Goal: Task Accomplishment & Management: Use online tool/utility

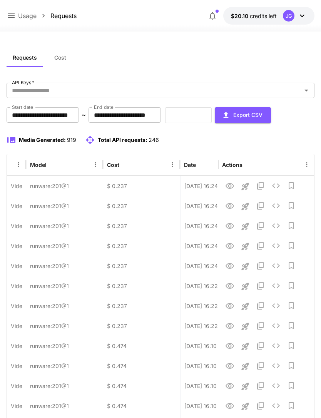
scroll to position [0, 39]
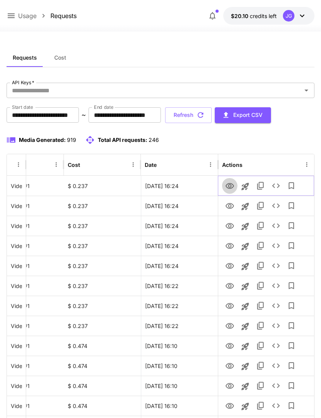
click at [230, 188] on icon "View" at bounding box center [229, 186] width 8 height 6
click at [228, 205] on icon "View" at bounding box center [229, 206] width 8 height 6
click at [229, 223] on icon "View" at bounding box center [229, 226] width 8 height 6
click at [11, 15] on icon at bounding box center [11, 15] width 9 height 9
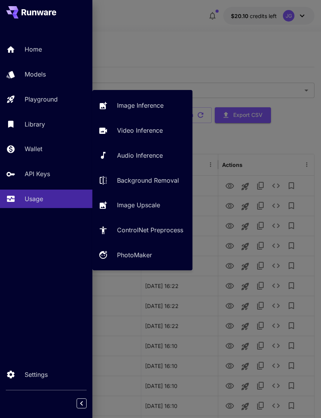
click at [141, 133] on p "Video Inference" at bounding box center [140, 130] width 46 height 9
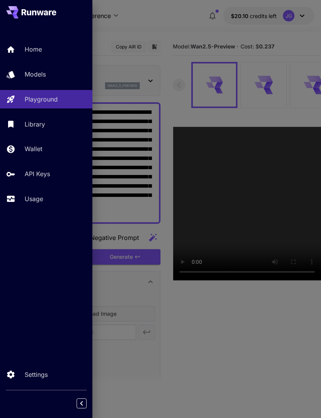
click at [185, 45] on div at bounding box center [160, 209] width 321 height 418
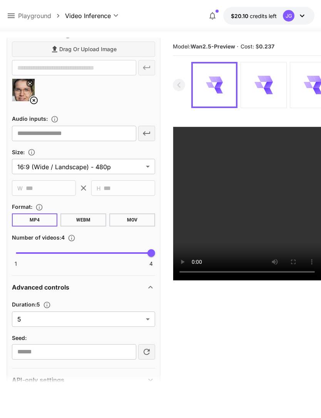
scroll to position [268, 0]
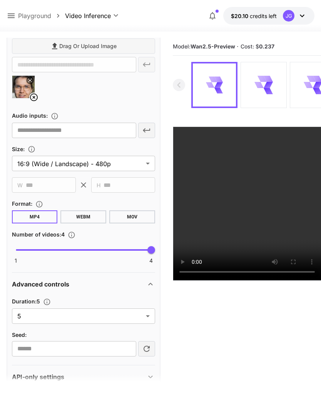
click at [145, 320] on body "**********" at bounding box center [160, 239] width 321 height 479
click at [114, 347] on span "10" at bounding box center [83, 346] width 131 height 9
type input "**"
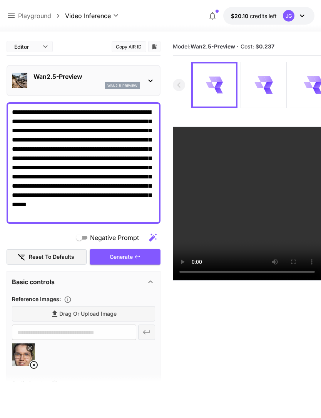
scroll to position [0, 0]
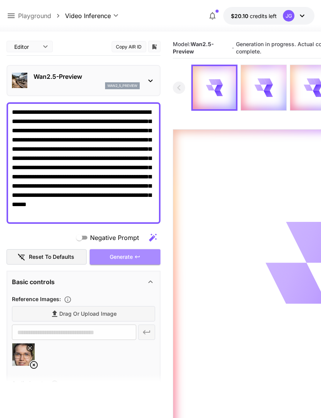
click at [138, 260] on div "Generate" at bounding box center [125, 257] width 71 height 16
click at [14, 15] on icon at bounding box center [11, 15] width 9 height 9
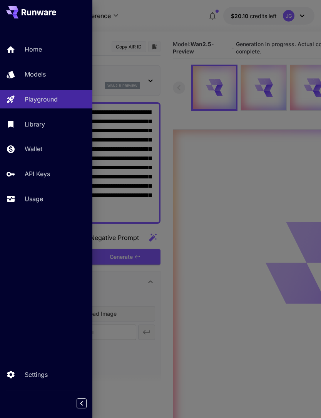
click at [47, 198] on div "Usage" at bounding box center [56, 198] width 62 height 9
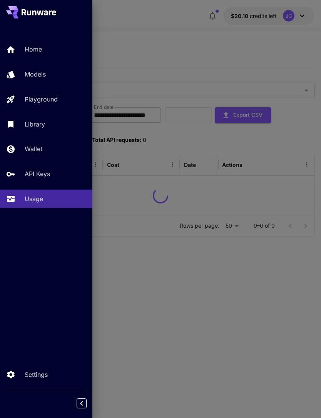
click at [183, 46] on div at bounding box center [160, 209] width 321 height 418
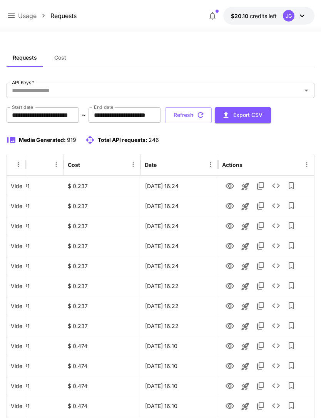
scroll to position [0, 39]
click at [229, 344] on icon "View" at bounding box center [229, 346] width 8 height 6
click at [230, 327] on icon "View" at bounding box center [229, 326] width 8 height 6
click at [227, 304] on icon "View" at bounding box center [229, 306] width 8 height 6
click at [227, 288] on icon "View" at bounding box center [229, 286] width 9 height 9
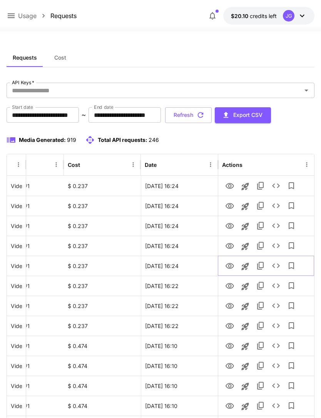
click at [228, 267] on icon "View" at bounding box center [229, 266] width 9 height 9
click at [229, 245] on icon "View" at bounding box center [229, 246] width 8 height 6
click at [229, 224] on icon "View" at bounding box center [229, 226] width 9 height 9
click at [229, 203] on icon "View" at bounding box center [229, 206] width 9 height 9
click at [230, 184] on icon "View" at bounding box center [229, 186] width 9 height 9
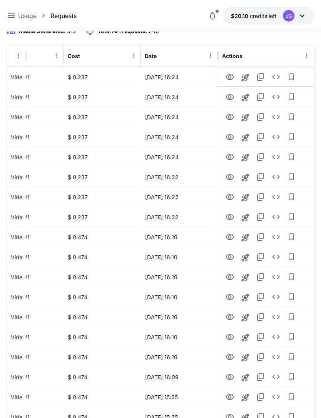
scroll to position [109, 0]
click at [229, 257] on icon "View" at bounding box center [229, 257] width 9 height 9
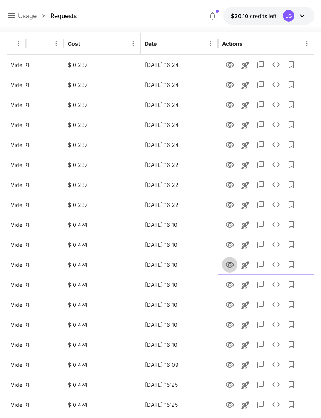
click at [229, 264] on icon "View" at bounding box center [229, 265] width 8 height 6
click at [230, 287] on icon "View" at bounding box center [229, 285] width 8 height 6
click at [229, 306] on icon "View" at bounding box center [229, 304] width 9 height 9
click at [227, 320] on link "View" at bounding box center [229, 325] width 9 height 10
click at [230, 344] on icon "View" at bounding box center [229, 344] width 9 height 9
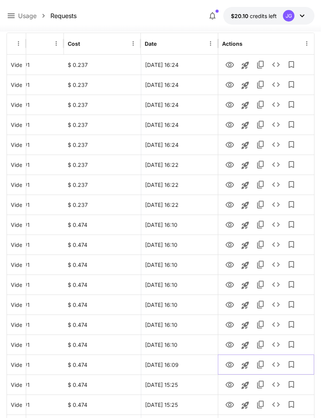
click at [230, 363] on icon "View" at bounding box center [229, 365] width 8 height 6
click at [227, 384] on icon "View" at bounding box center [229, 384] width 9 height 9
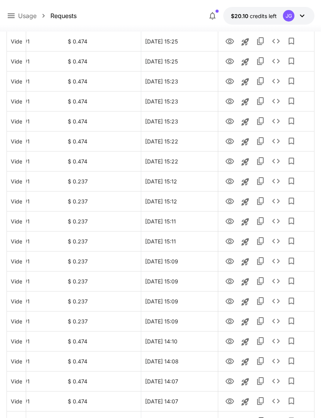
scroll to position [564, 0]
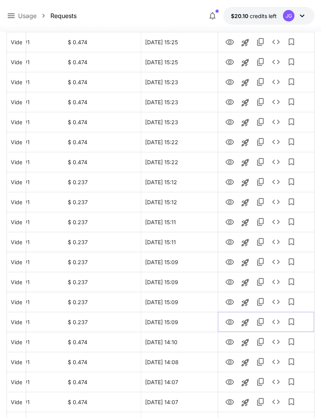
click at [229, 322] on icon "View" at bounding box center [229, 322] width 8 height 6
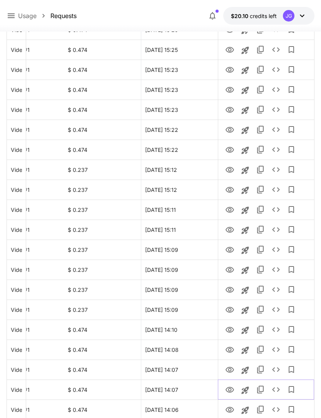
click at [232, 392] on icon "View" at bounding box center [229, 390] width 8 height 6
click at [229, 367] on icon "View" at bounding box center [229, 370] width 8 height 6
click at [229, 349] on icon "View" at bounding box center [229, 349] width 9 height 9
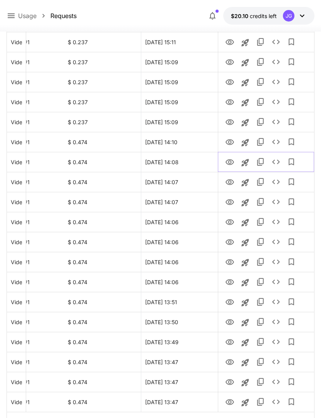
scroll to position [777, 0]
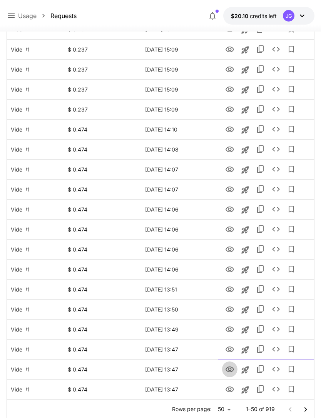
click at [229, 368] on icon "View" at bounding box center [229, 370] width 8 height 6
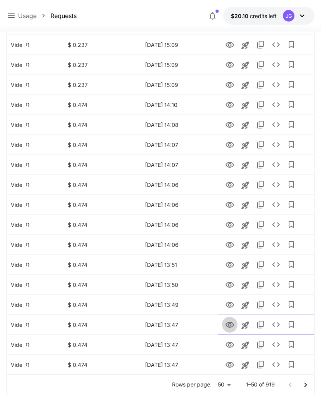
click at [231, 325] on icon "View" at bounding box center [229, 325] width 8 height 6
click at [227, 305] on icon "View" at bounding box center [229, 304] width 9 height 9
click at [230, 281] on icon "View" at bounding box center [229, 284] width 9 height 9
click at [230, 262] on icon "View" at bounding box center [229, 264] width 9 height 9
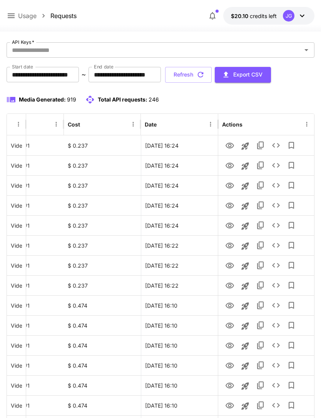
scroll to position [0, 0]
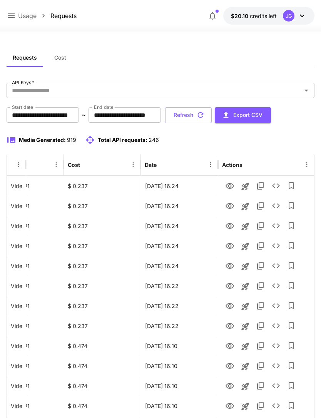
click at [212, 115] on button "Refresh" at bounding box center [188, 115] width 47 height 16
click at [229, 306] on icon "View" at bounding box center [229, 306] width 9 height 9
click at [13, 17] on icon at bounding box center [11, 15] width 9 height 9
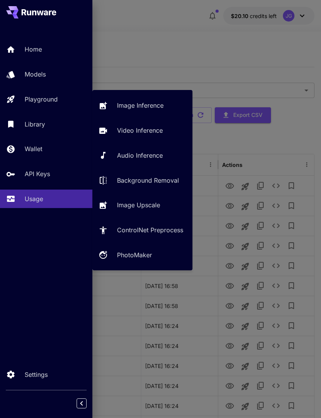
click at [151, 130] on p "Video Inference" at bounding box center [140, 130] width 46 height 9
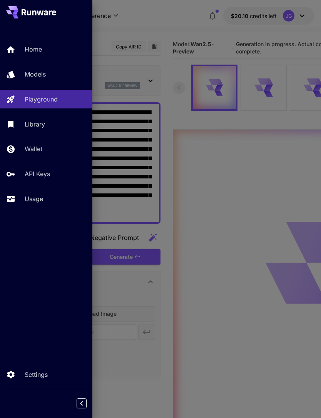
click at [182, 18] on div at bounding box center [160, 209] width 321 height 418
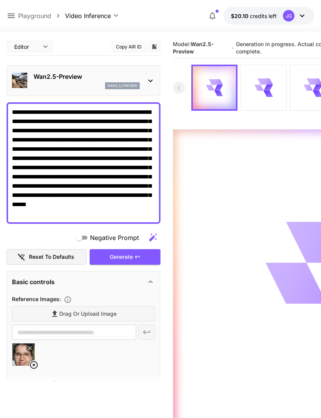
click at [37, 361] on icon at bounding box center [33, 364] width 9 height 9
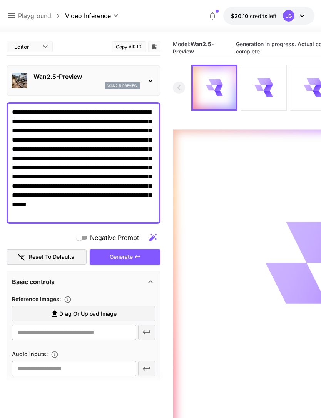
click at [103, 313] on span "Drag or upload image" at bounding box center [87, 314] width 57 height 10
click at [0, 0] on input "Drag or upload image" at bounding box center [0, 0] width 0 height 0
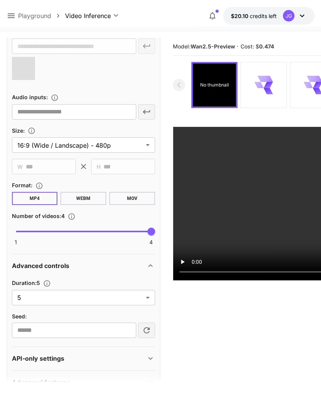
scroll to position [286, 0]
click at [147, 298] on body "**********" at bounding box center [160, 239] width 321 height 479
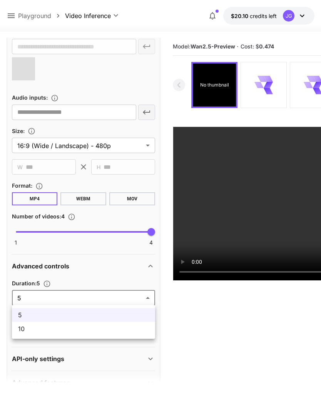
click at [122, 330] on span "10" at bounding box center [83, 328] width 131 height 9
type input "**"
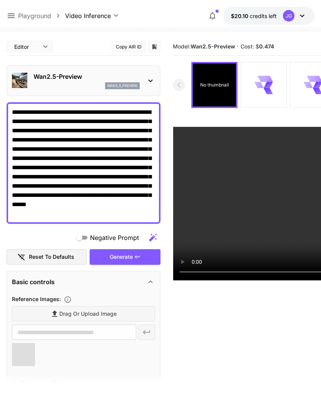
scroll to position [0, 0]
type input "**********"
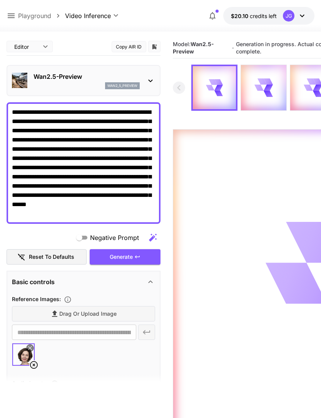
click at [12, 14] on icon at bounding box center [11, 15] width 7 height 5
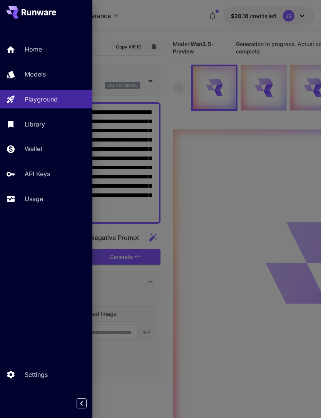
click at [39, 198] on p "Usage" at bounding box center [34, 198] width 18 height 9
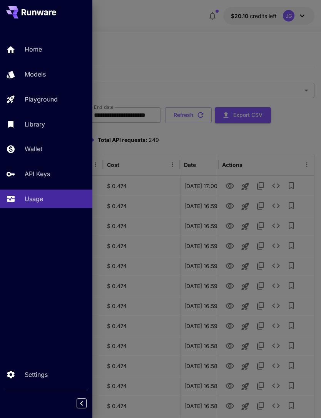
click at [214, 45] on div at bounding box center [160, 209] width 321 height 418
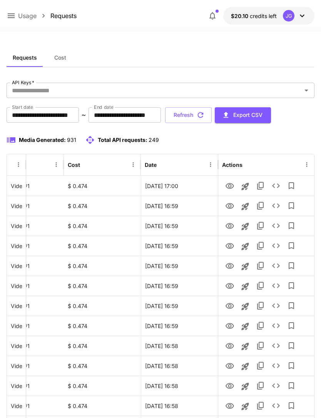
scroll to position [0, 39]
click at [229, 207] on icon "View" at bounding box center [229, 206] width 9 height 9
click at [230, 225] on icon "View" at bounding box center [229, 226] width 9 height 9
click at [229, 188] on icon "View" at bounding box center [229, 186] width 9 height 9
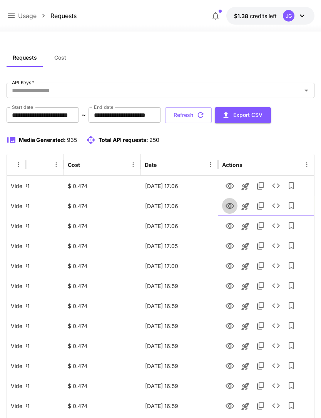
click at [229, 206] on icon "View" at bounding box center [229, 206] width 9 height 9
click at [229, 226] on icon "View" at bounding box center [229, 226] width 9 height 9
click at [231, 248] on icon "View" at bounding box center [229, 246] width 8 height 6
click at [21, 11] on p "Usage" at bounding box center [27, 15] width 18 height 9
click at [20, 10] on div "Usage $1.38 credits left JG" at bounding box center [161, 16] width 308 height 18
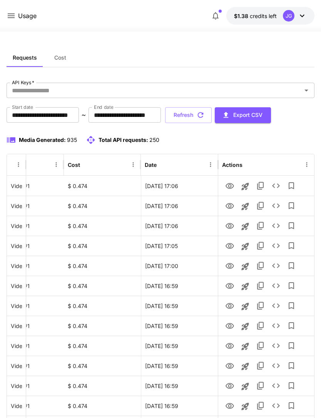
click at [12, 17] on icon at bounding box center [11, 15] width 9 height 9
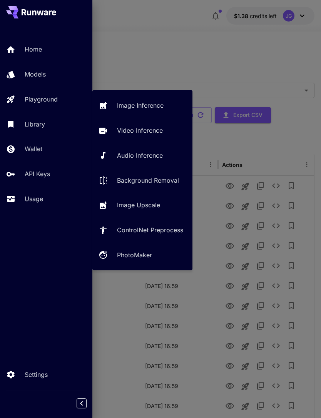
click at [62, 100] on div "Playground" at bounding box center [56, 99] width 62 height 9
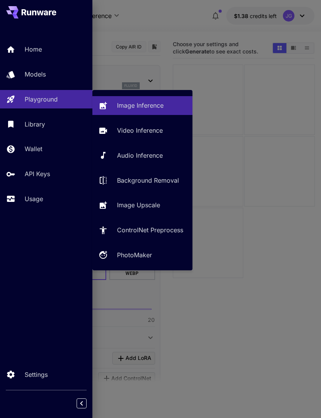
type input "**********"
click at [161, 129] on p "Video Inference" at bounding box center [140, 130] width 46 height 9
type input "**********"
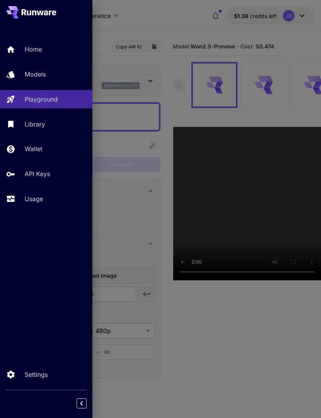
click at [195, 28] on div at bounding box center [160, 209] width 321 height 418
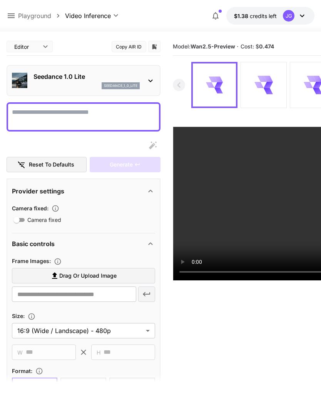
click at [13, 17] on icon at bounding box center [11, 15] width 9 height 9
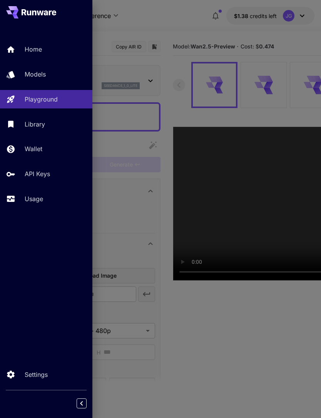
click at [39, 202] on p "Usage" at bounding box center [34, 198] width 18 height 9
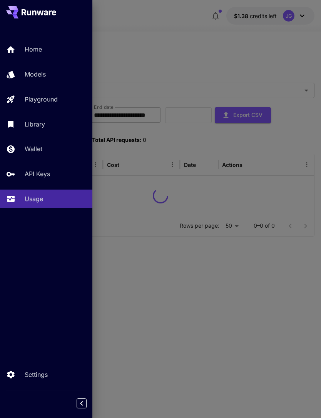
click at [183, 38] on div at bounding box center [160, 209] width 321 height 418
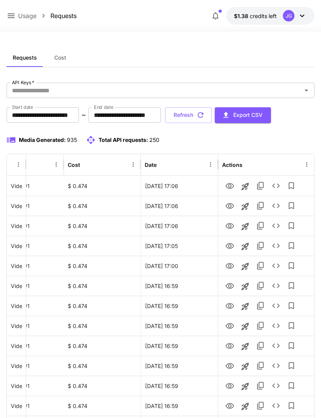
scroll to position [0, 39]
click at [244, 188] on icon "Launch in playground" at bounding box center [244, 186] width 9 height 9
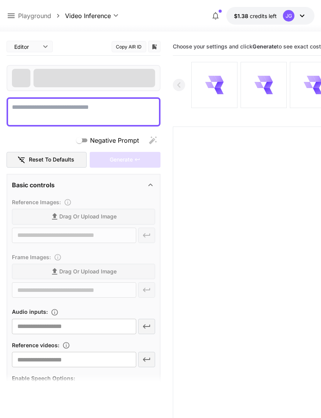
type textarea "**********"
type input "**********"
type input "***"
type input "*"
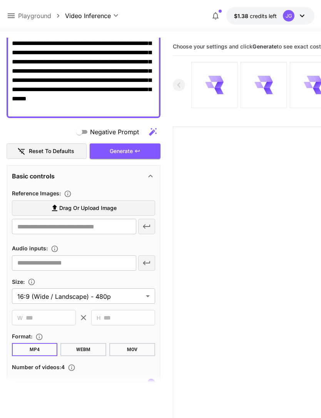
scroll to position [102, 0]
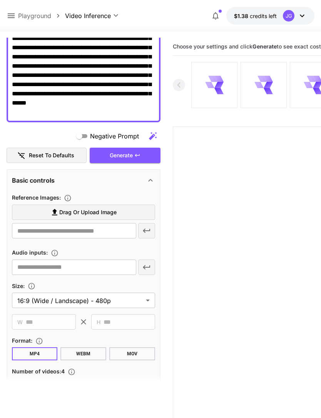
click at [127, 214] on label "Drag or upload image" at bounding box center [83, 213] width 143 height 16
click at [0, 0] on input "Drag or upload image" at bounding box center [0, 0] width 0 height 0
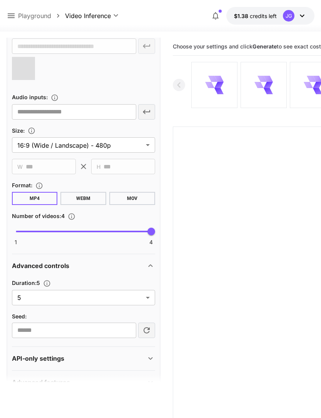
scroll to position [286, 0]
click at [147, 298] on body "**********" at bounding box center [160, 239] width 321 height 479
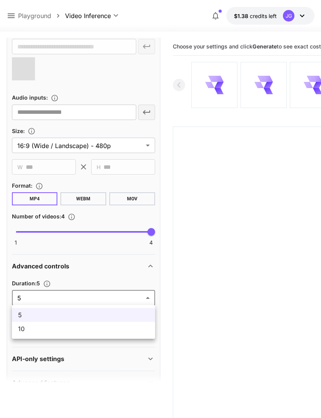
click at [117, 330] on span "10" at bounding box center [83, 328] width 131 height 9
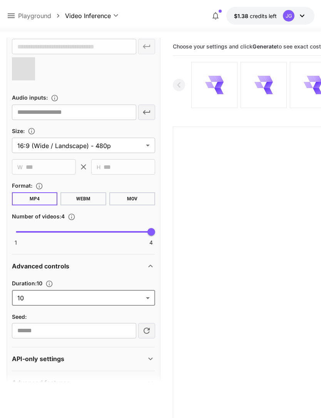
type input "**"
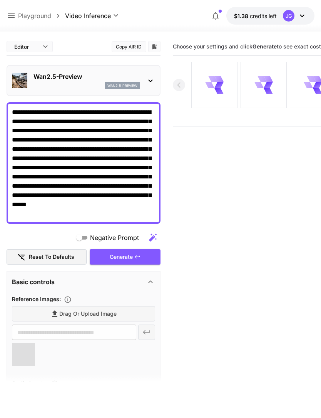
scroll to position [0, 0]
type input "**********"
click at [11, 20] on icon at bounding box center [11, 15] width 9 height 9
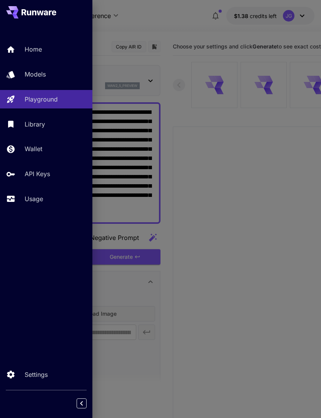
click at [41, 201] on p "Usage" at bounding box center [34, 198] width 18 height 9
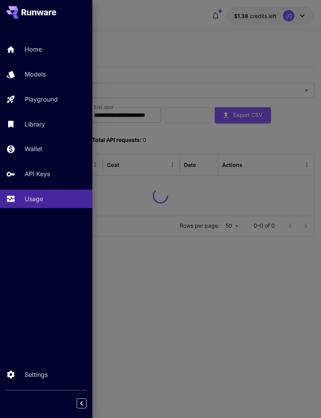
click at [182, 43] on div at bounding box center [160, 209] width 321 height 418
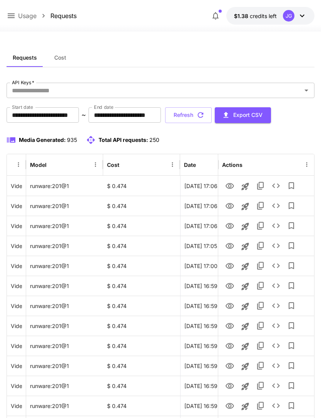
click at [10, 20] on icon at bounding box center [11, 15] width 9 height 9
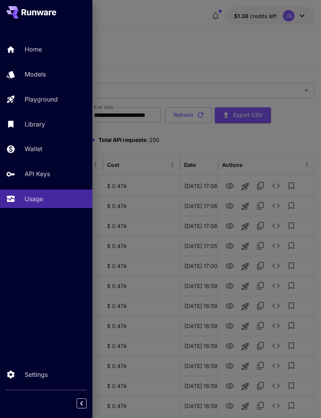
click at [39, 150] on p "Wallet" at bounding box center [34, 148] width 18 height 9
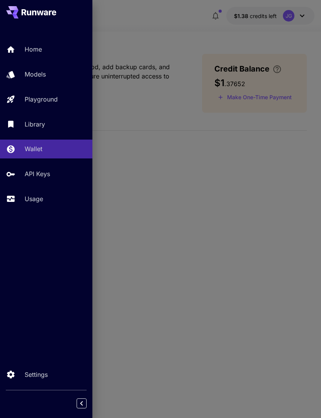
click at [181, 24] on div at bounding box center [160, 209] width 321 height 418
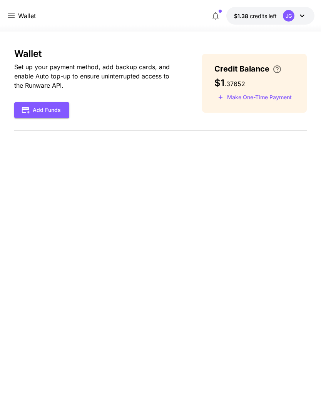
click at [276, 98] on button "Make One-Time Payment" at bounding box center [254, 98] width 81 height 12
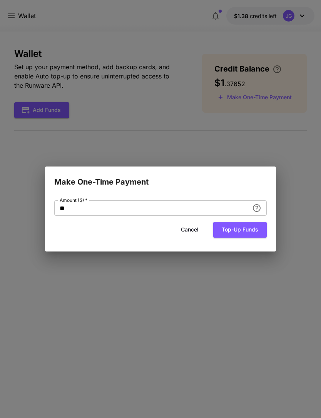
click at [158, 209] on input "**" at bounding box center [151, 207] width 195 height 15
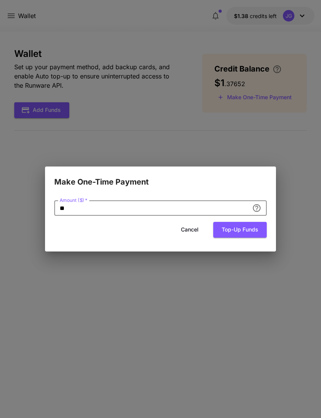
type input "*"
type input "**"
click at [253, 232] on button "Top-up funds" at bounding box center [239, 230] width 53 height 16
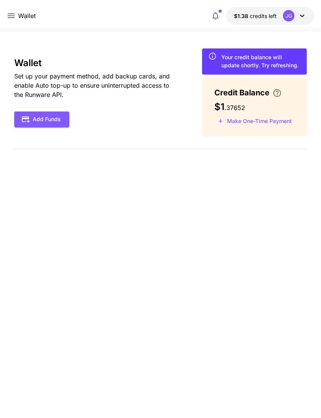
click at [12, 16] on icon at bounding box center [11, 15] width 7 height 5
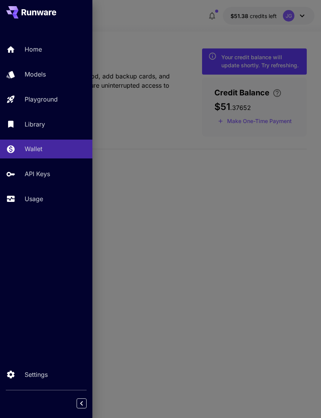
click at [37, 201] on p "Usage" at bounding box center [34, 198] width 18 height 9
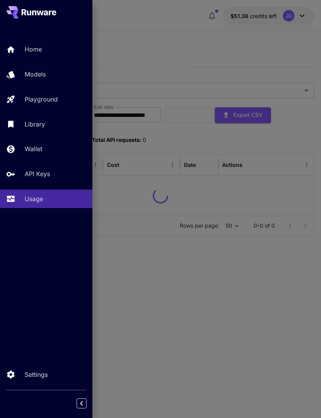
click at [163, 25] on div at bounding box center [160, 209] width 321 height 418
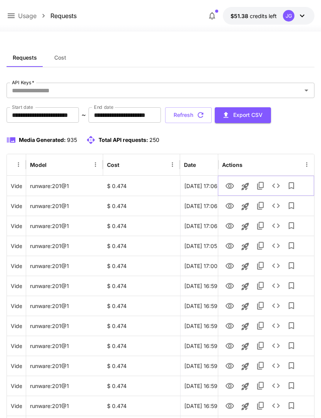
click at [244, 186] on icon "Launch in playground" at bounding box center [244, 186] width 7 height 7
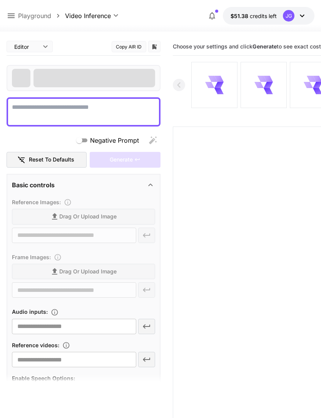
type textarea "**********"
type input "**********"
type input "***"
type input "*"
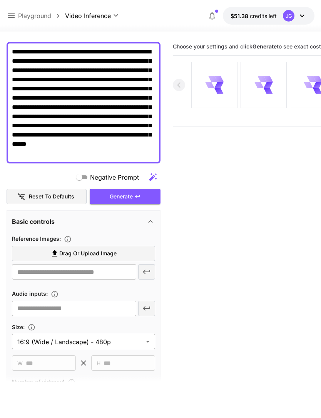
scroll to position [61, 0]
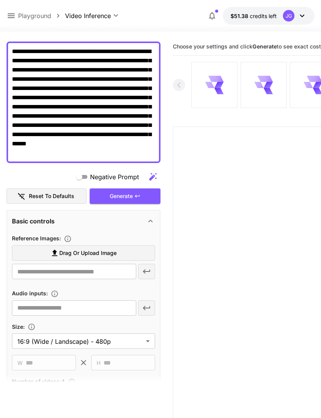
click at [127, 255] on label "Drag or upload image" at bounding box center [83, 253] width 143 height 16
click at [0, 0] on input "Drag or upload image" at bounding box center [0, 0] width 0 height 0
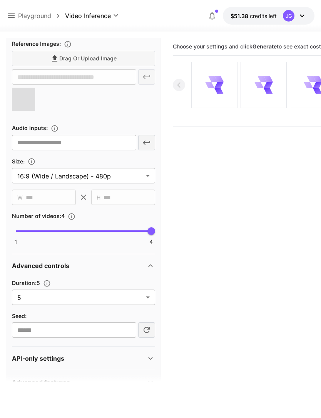
scroll to position [255, 0]
click at [147, 301] on body "**********" at bounding box center [160, 239] width 321 height 479
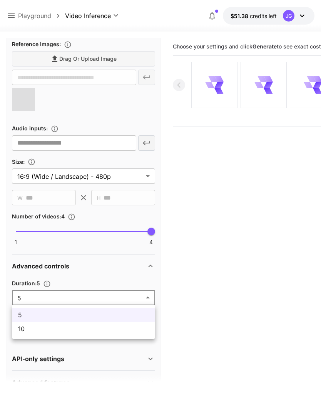
click at [117, 335] on li "10" at bounding box center [83, 329] width 143 height 14
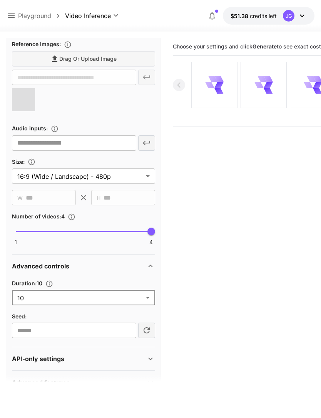
type input "**"
type input "**********"
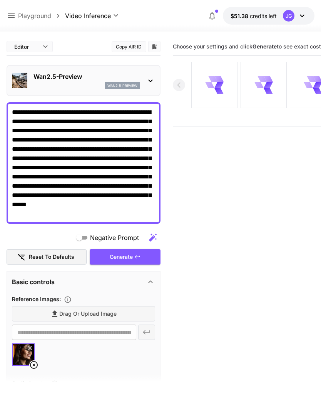
scroll to position [0, 0]
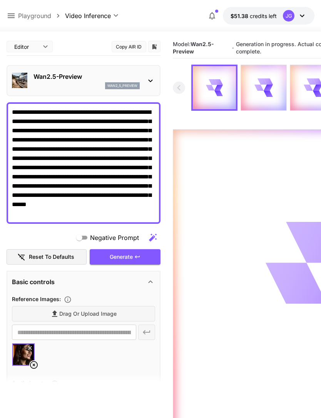
click at [14, 14] on icon at bounding box center [11, 15] width 7 height 5
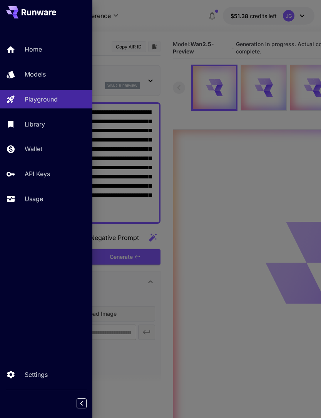
click at [32, 203] on p "Usage" at bounding box center [34, 198] width 18 height 9
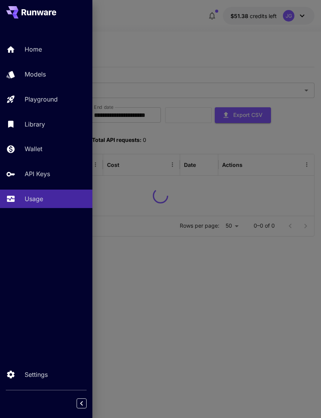
click at [168, 33] on div at bounding box center [160, 209] width 321 height 418
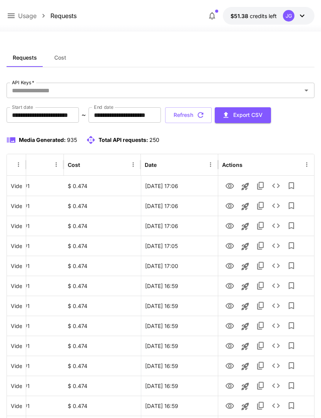
scroll to position [0, 39]
click at [229, 267] on icon "View" at bounding box center [229, 266] width 8 height 6
click at [229, 285] on icon "View" at bounding box center [229, 286] width 9 height 9
click at [227, 304] on icon "View" at bounding box center [229, 306] width 8 height 6
click at [228, 325] on icon "View" at bounding box center [229, 326] width 9 height 9
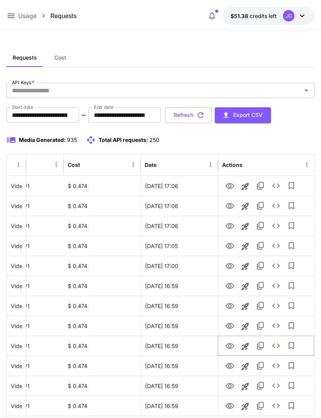
click at [230, 344] on icon "View" at bounding box center [229, 346] width 8 height 6
click at [230, 323] on icon "View" at bounding box center [229, 326] width 9 height 9
click at [229, 346] on icon "View" at bounding box center [229, 346] width 9 height 9
click at [232, 364] on icon "View" at bounding box center [229, 366] width 8 height 6
click at [229, 345] on icon "View" at bounding box center [229, 346] width 8 height 6
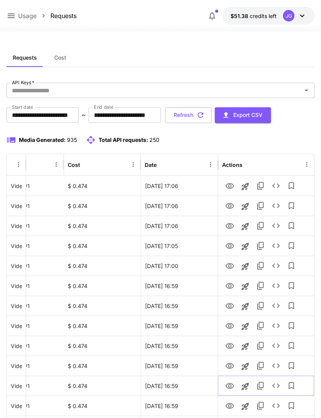
click at [228, 385] on icon "View" at bounding box center [229, 386] width 9 height 9
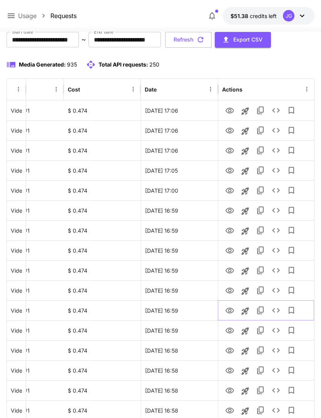
scroll to position [108, 0]
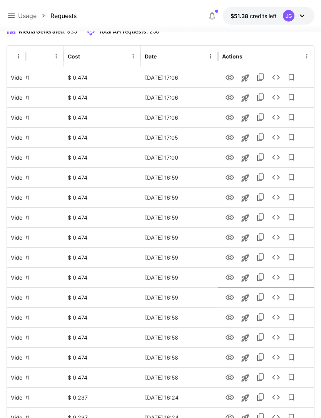
click at [230, 299] on icon "View" at bounding box center [229, 298] width 8 height 6
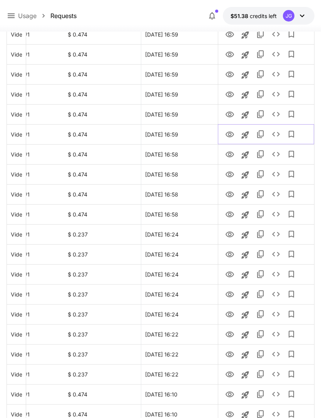
scroll to position [272, 0]
click at [230, 230] on icon "View" at bounding box center [229, 234] width 9 height 9
click at [229, 254] on icon "View" at bounding box center [229, 254] width 8 height 6
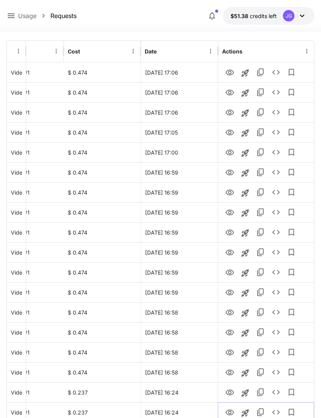
scroll to position [0, 0]
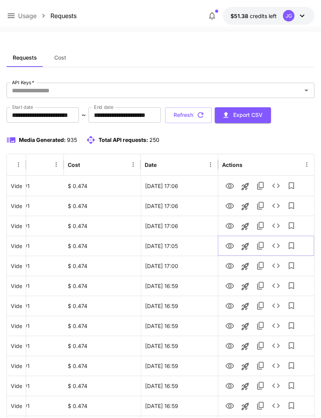
click at [231, 247] on icon "View" at bounding box center [229, 246] width 9 height 9
click at [226, 184] on icon "View" at bounding box center [229, 186] width 9 height 9
click at [212, 118] on button "Refresh" at bounding box center [188, 115] width 47 height 16
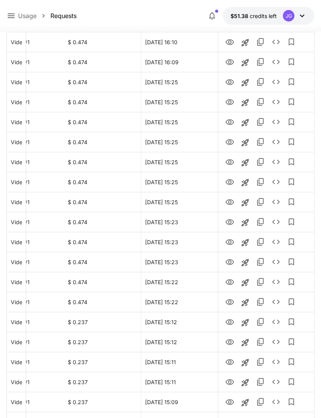
scroll to position [777, 0]
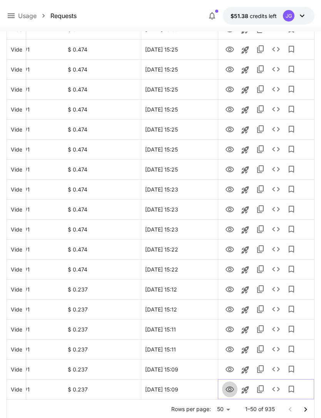
click at [231, 387] on icon "View" at bounding box center [229, 390] width 8 height 6
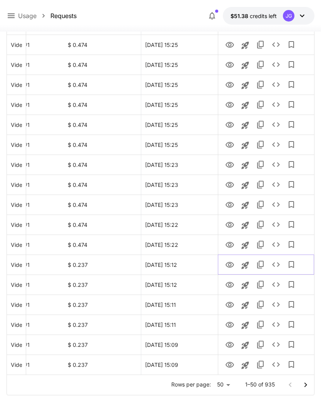
click at [230, 266] on icon "View" at bounding box center [229, 265] width 8 height 6
click at [230, 244] on icon "View" at bounding box center [229, 245] width 8 height 6
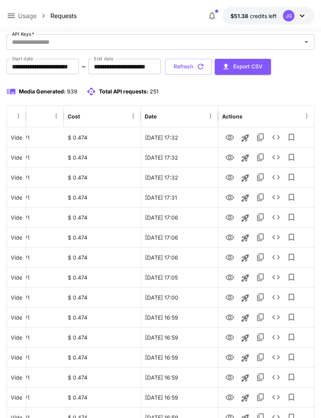
scroll to position [0, 0]
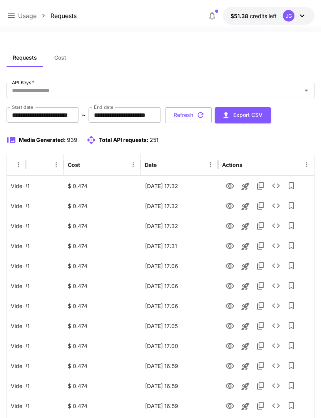
click at [212, 117] on button "Refresh" at bounding box center [188, 115] width 47 height 16
click at [230, 184] on icon "View" at bounding box center [229, 186] width 9 height 9
click at [12, 16] on icon at bounding box center [11, 15] width 7 height 5
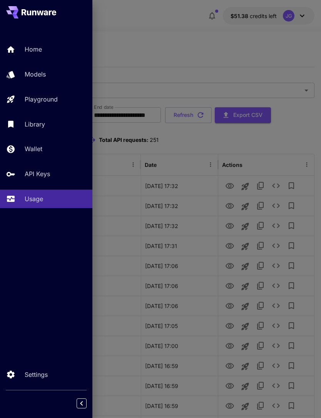
click at [58, 103] on p "Playground" at bounding box center [41, 99] width 33 height 9
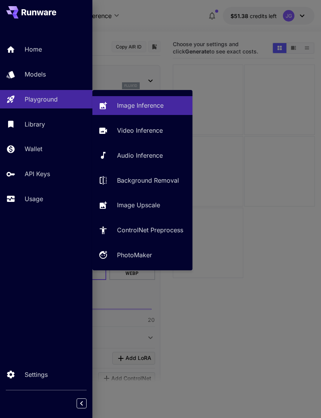
type input "**********"
click at [152, 133] on p "Video Inference" at bounding box center [140, 130] width 46 height 9
type input "**********"
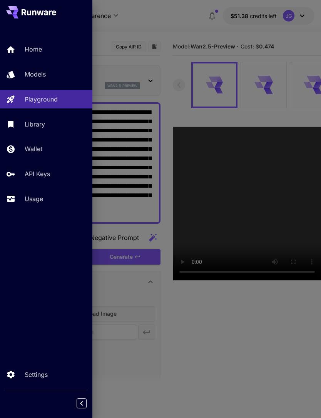
click at [186, 25] on div at bounding box center [160, 209] width 321 height 418
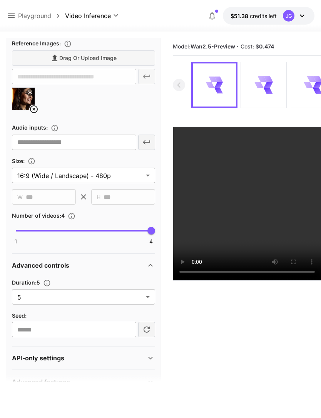
scroll to position [255, 0]
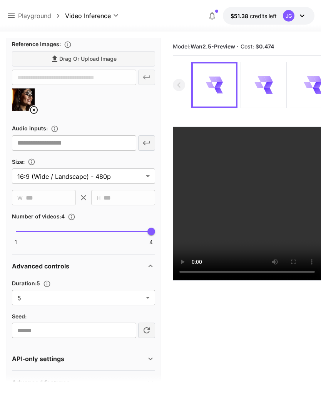
click at [148, 297] on body "**********" at bounding box center [160, 239] width 321 height 479
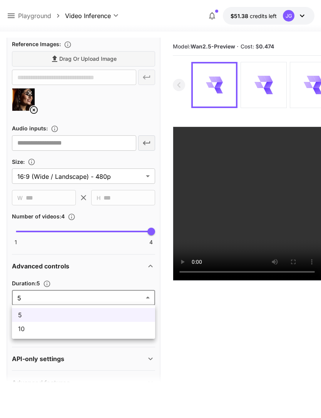
click at [121, 333] on span "10" at bounding box center [83, 328] width 131 height 9
type input "**"
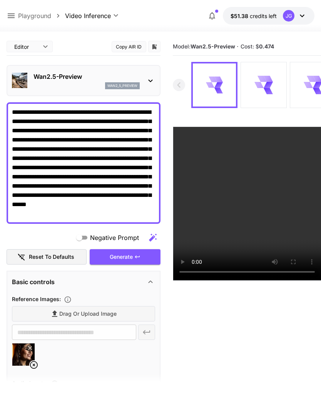
scroll to position [0, 0]
click at [135, 261] on div "Generate" at bounding box center [125, 257] width 71 height 16
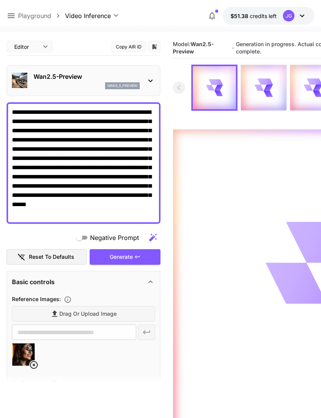
click at [15, 18] on icon at bounding box center [11, 15] width 9 height 9
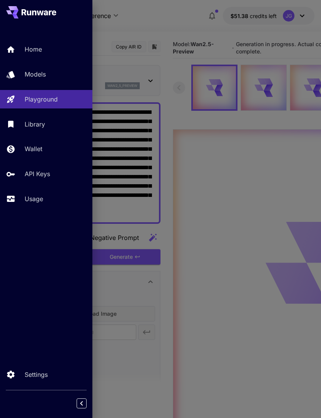
click at [36, 206] on link "Usage" at bounding box center [46, 199] width 92 height 19
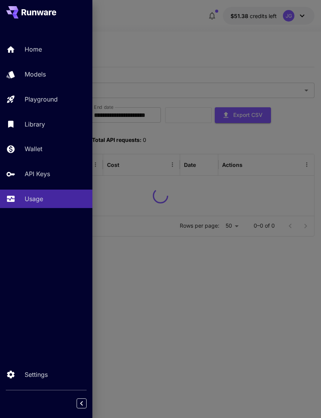
click at [166, 37] on div at bounding box center [160, 209] width 321 height 418
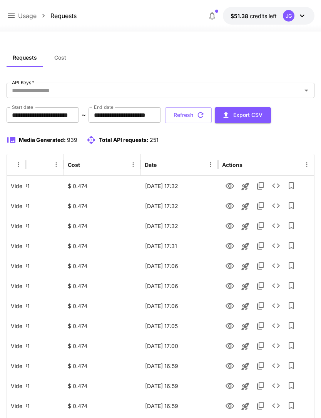
scroll to position [0, 39]
click at [230, 204] on icon "View" at bounding box center [229, 206] width 9 height 9
click at [230, 226] on icon "View" at bounding box center [229, 226] width 9 height 9
click at [230, 250] on icon "View" at bounding box center [229, 246] width 9 height 9
click at [229, 269] on icon "View" at bounding box center [229, 266] width 8 height 6
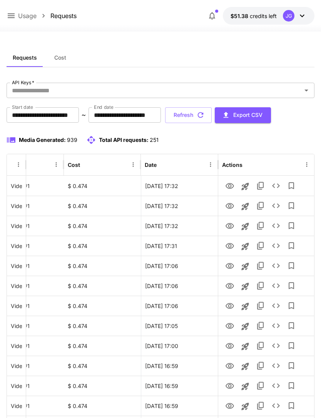
click at [205, 115] on icon "button" at bounding box center [200, 115] width 8 height 8
click at [229, 246] on icon "View" at bounding box center [229, 246] width 9 height 9
click at [231, 186] on icon "View" at bounding box center [229, 186] width 9 height 9
